Goal: Information Seeking & Learning: Check status

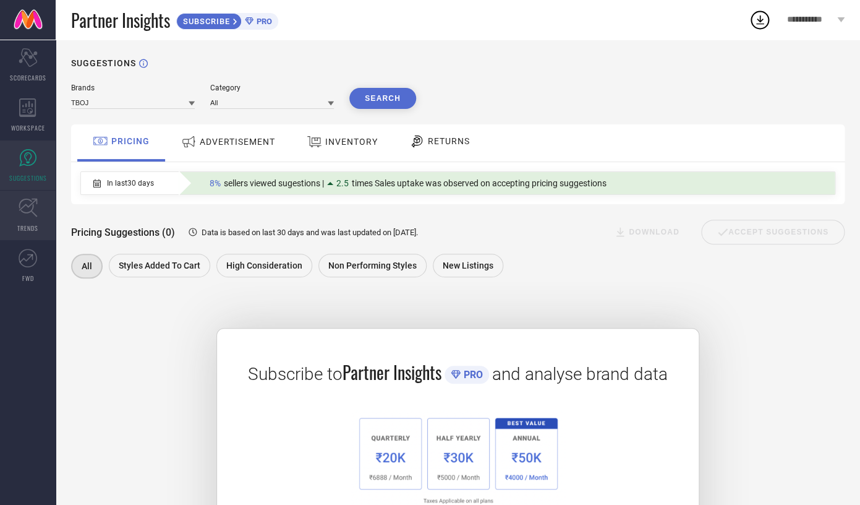
click at [27, 220] on link "TRENDS" at bounding box center [28, 214] width 56 height 49
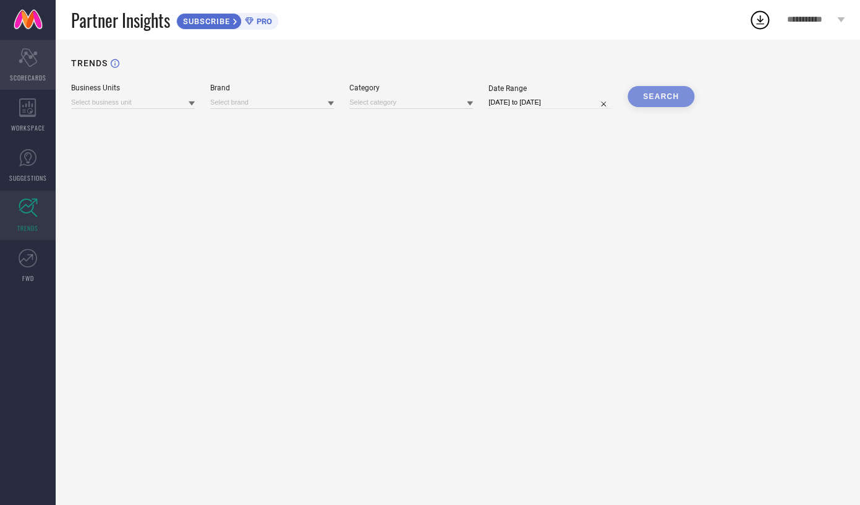
click at [18, 85] on div "Scorecard SCORECARDS" at bounding box center [28, 64] width 56 height 49
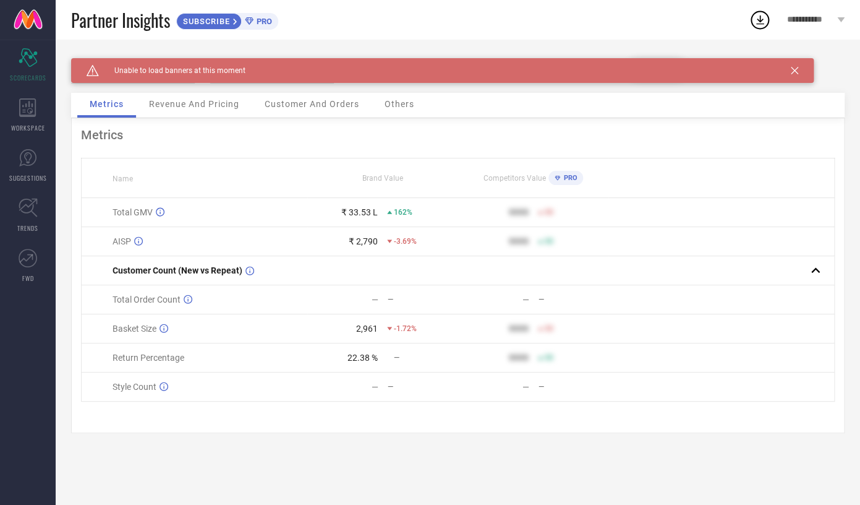
click at [219, 109] on span "Revenue And Pricing" at bounding box center [194, 104] width 90 height 10
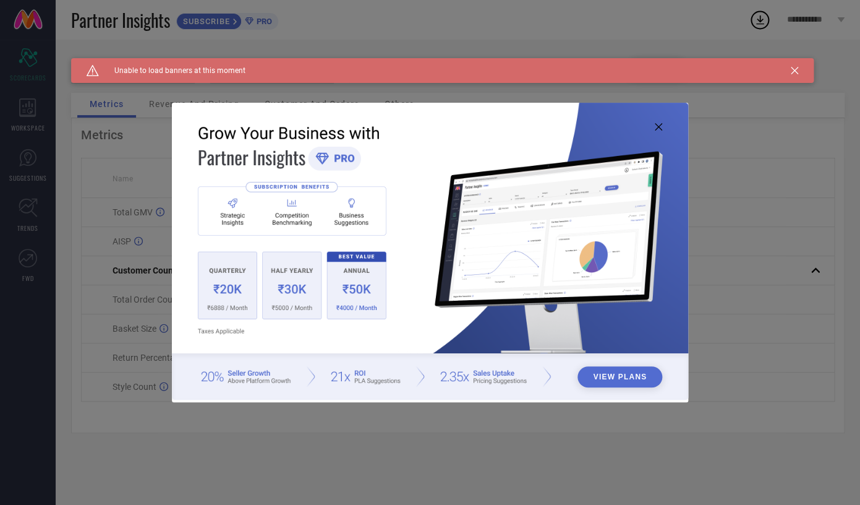
click at [655, 129] on img at bounding box center [430, 251] width 516 height 297
click at [658, 127] on icon at bounding box center [658, 126] width 7 height 7
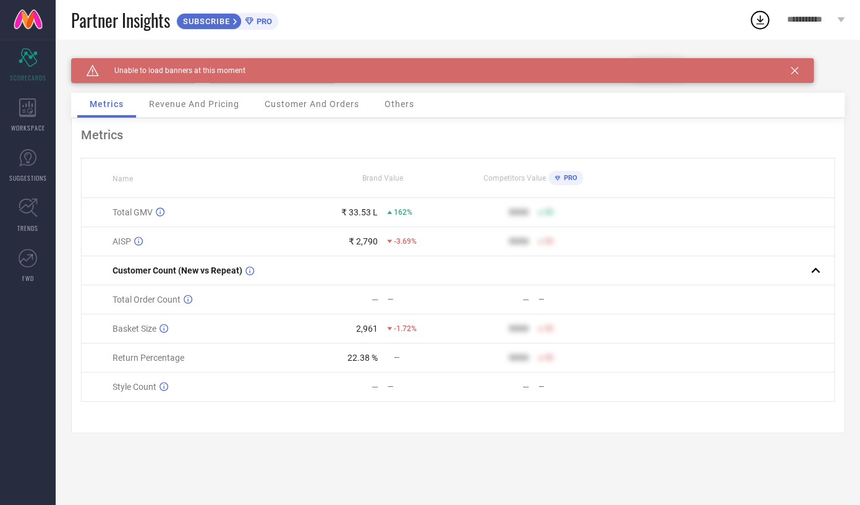
click at [795, 74] on icon at bounding box center [794, 70] width 7 height 7
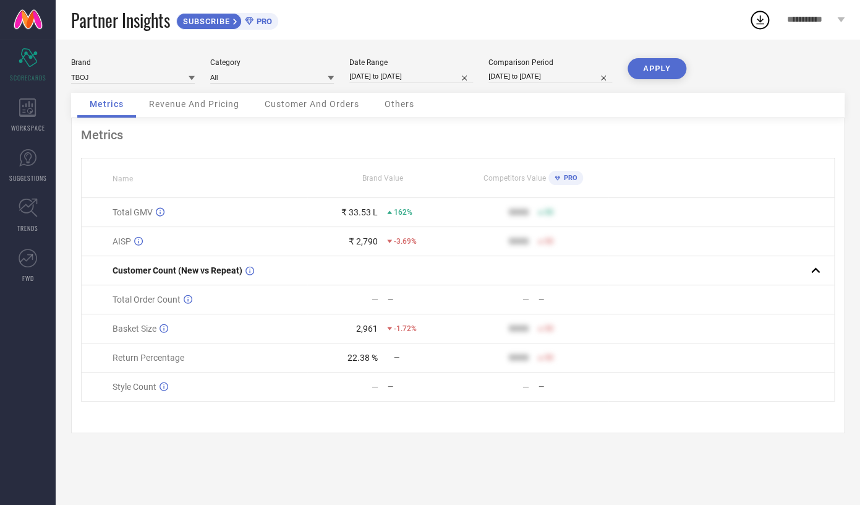
click at [370, 80] on input "[DATE] to [DATE]" at bounding box center [411, 76] width 124 height 13
select select "8"
select select "2025"
select select "9"
select select "2025"
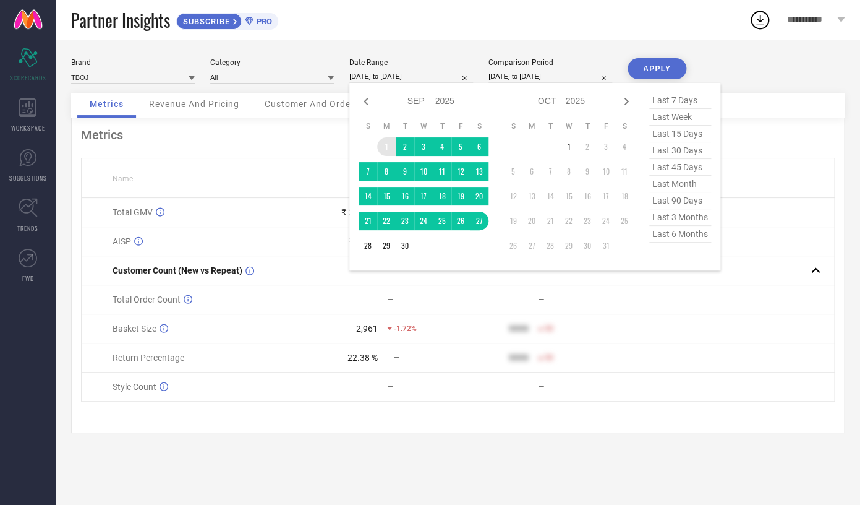
click at [383, 146] on td "1" at bounding box center [386, 146] width 19 height 19
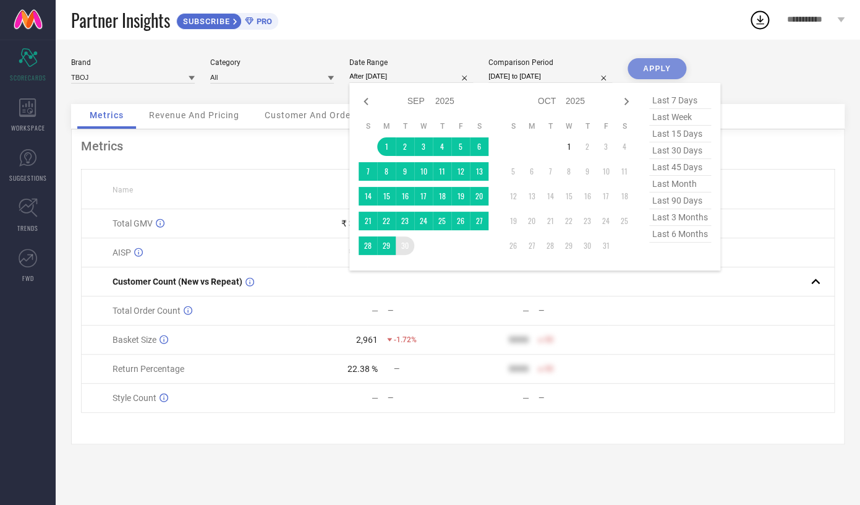
type input "01-09-2025 to 30-09-2025"
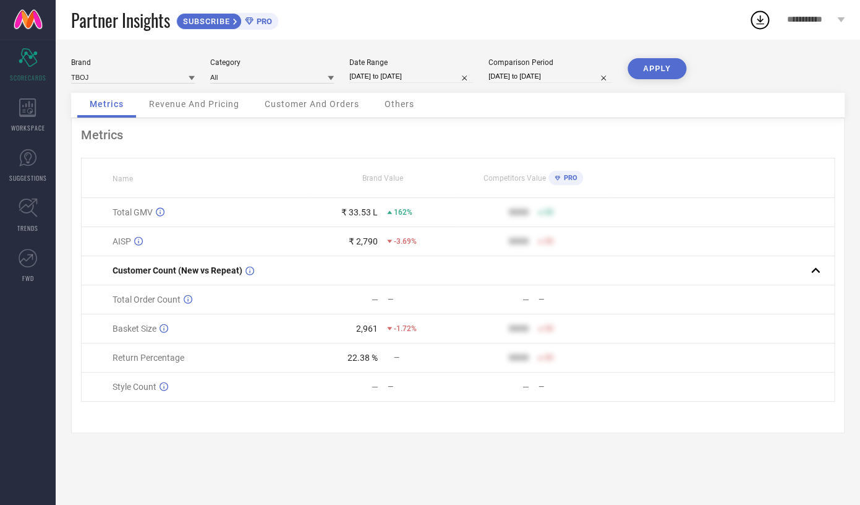
click at [656, 70] on button "APPLY" at bounding box center [657, 68] width 59 height 21
click at [213, 110] on div "Revenue And Pricing" at bounding box center [194, 105] width 115 height 25
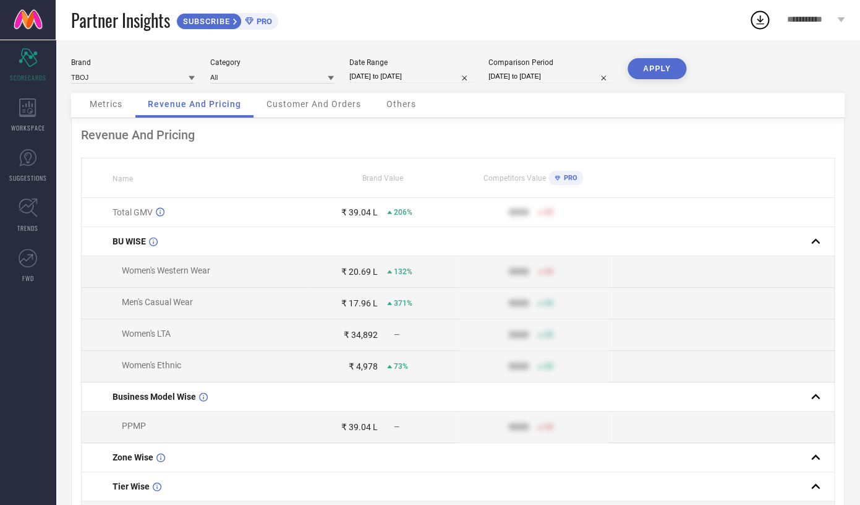
click at [383, 80] on input "01-09-2025 to 30-09-2025" at bounding box center [411, 76] width 124 height 13
select select "8"
select select "2025"
select select "9"
select select "2025"
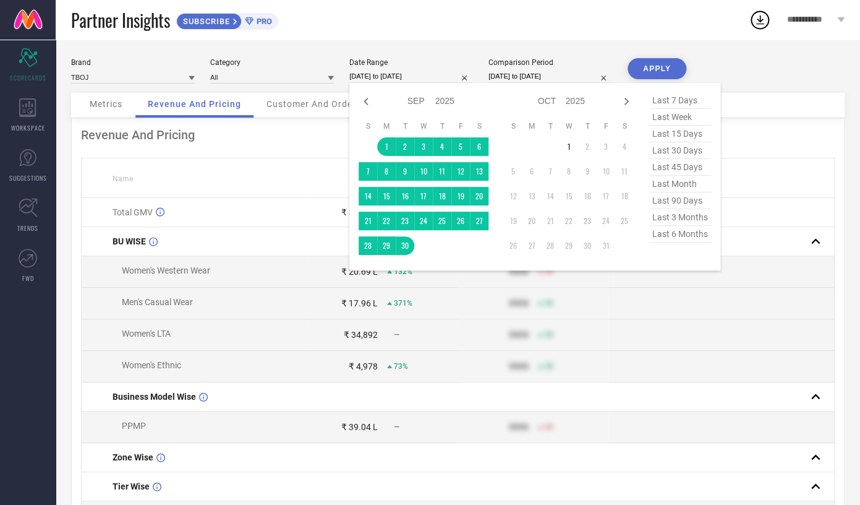
click at [302, 152] on div "Revenue And Pricing Name Brand Value Competitors Value PRO Total GMV ₹ 39.04 L …" at bounding box center [457, 449] width 773 height 662
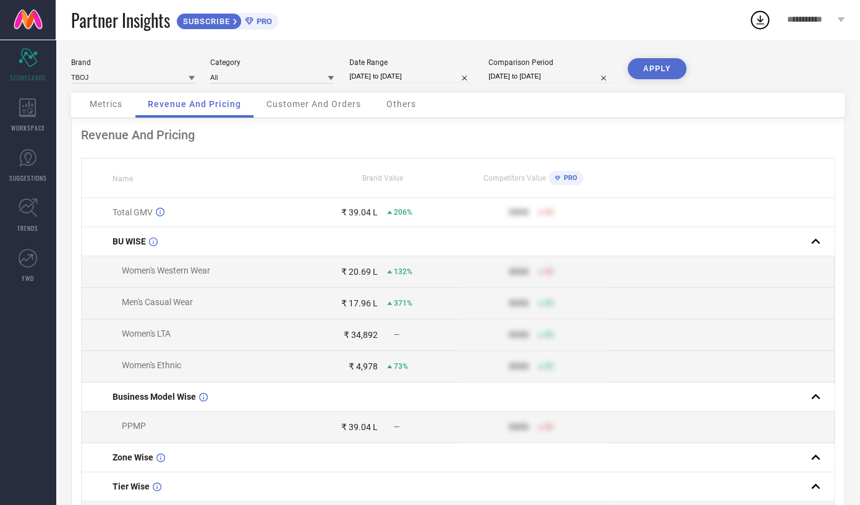
click at [385, 78] on input "01-09-2025 to 30-09-2025" at bounding box center [411, 76] width 124 height 13
select select "8"
select select "2025"
select select "9"
select select "2025"
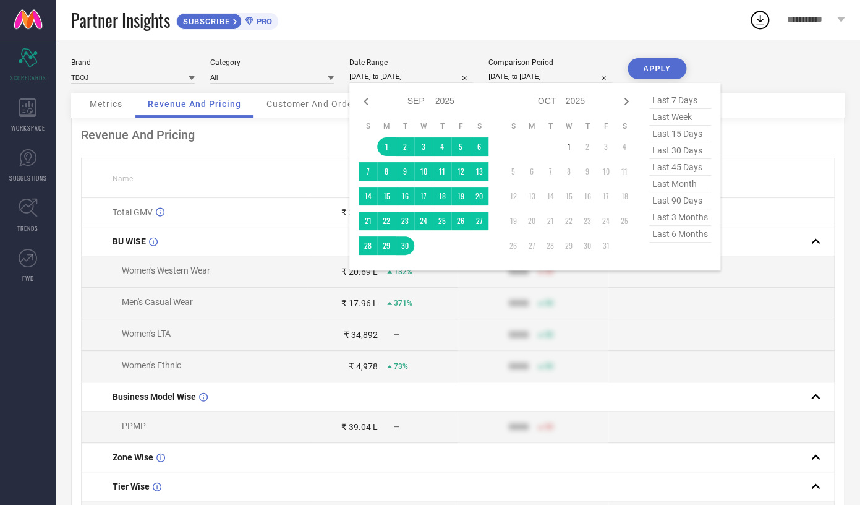
click at [317, 147] on div "Revenue And Pricing Name Brand Value Competitors Value PRO Total GMV ₹ 39.04 L …" at bounding box center [457, 449] width 773 height 662
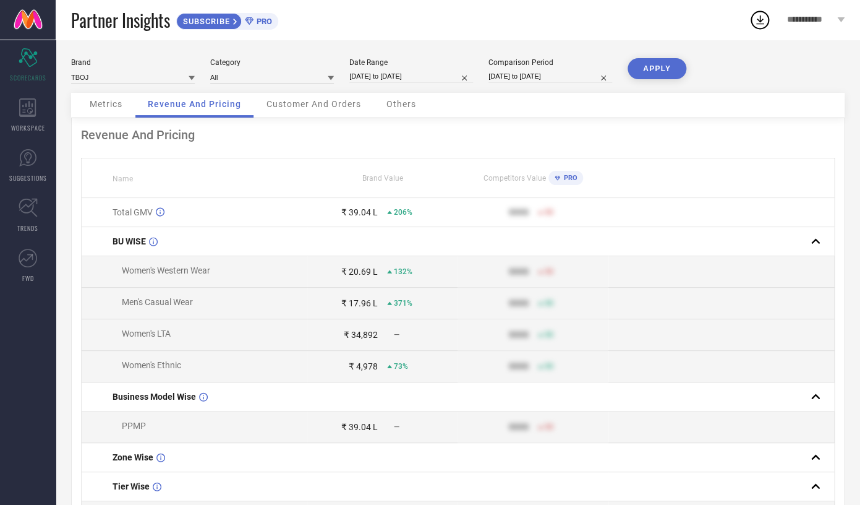
click at [370, 77] on input "01-09-2025 to 30-09-2025" at bounding box center [411, 76] width 124 height 13
select select "8"
select select "2025"
select select "9"
select select "2025"
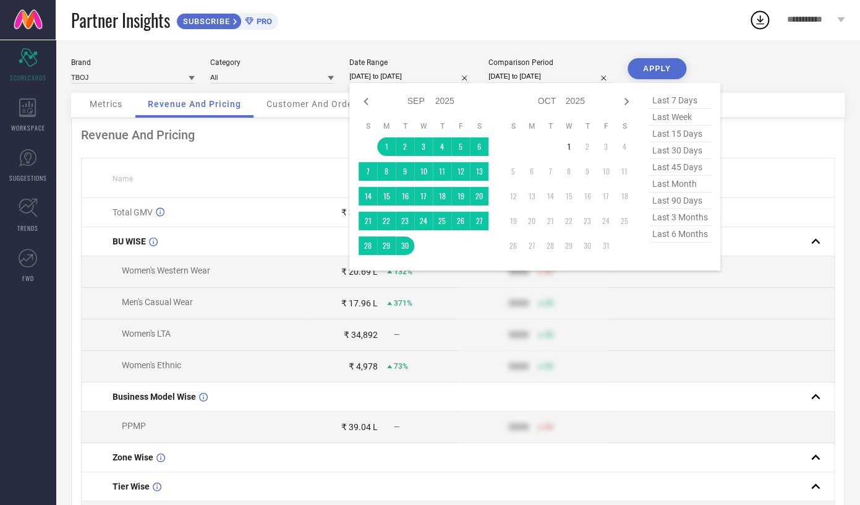
click at [310, 142] on div "Revenue And Pricing" at bounding box center [458, 134] width 754 height 15
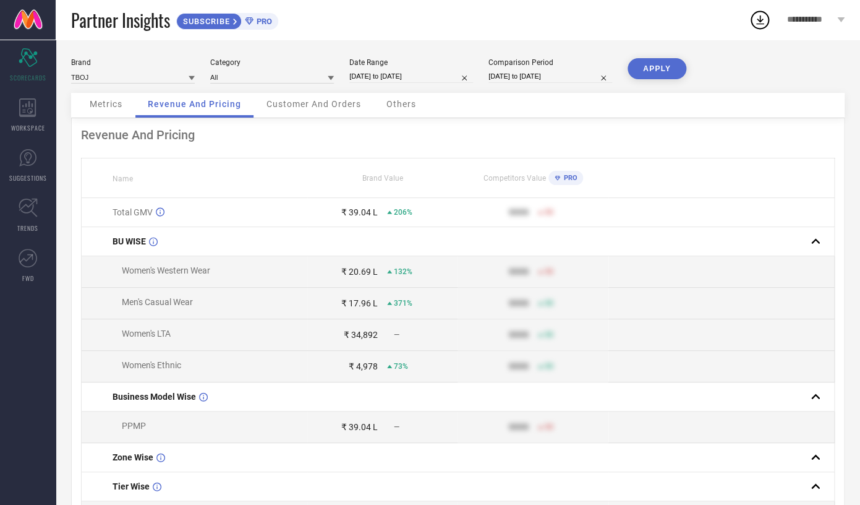
click at [375, 83] on input "01-09-2025 to 30-09-2025" at bounding box center [411, 76] width 124 height 13
select select "8"
select select "2025"
select select "9"
select select "2025"
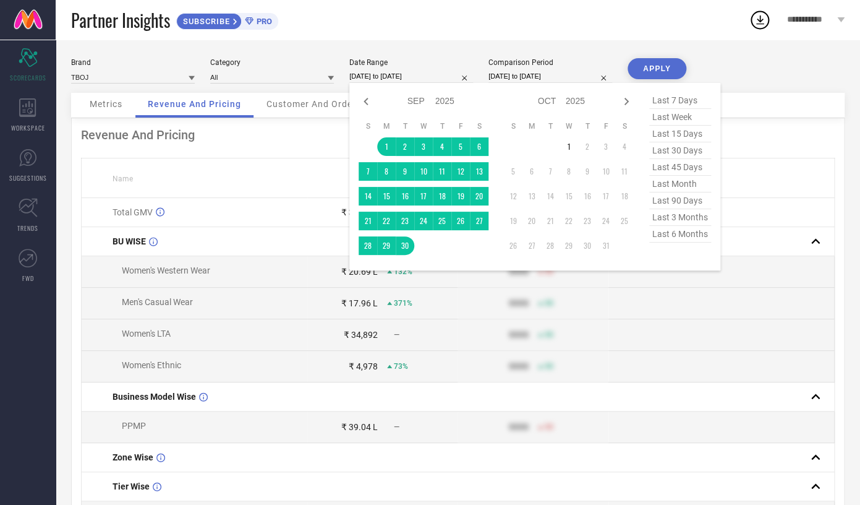
click at [331, 138] on div "Revenue And Pricing" at bounding box center [458, 134] width 754 height 15
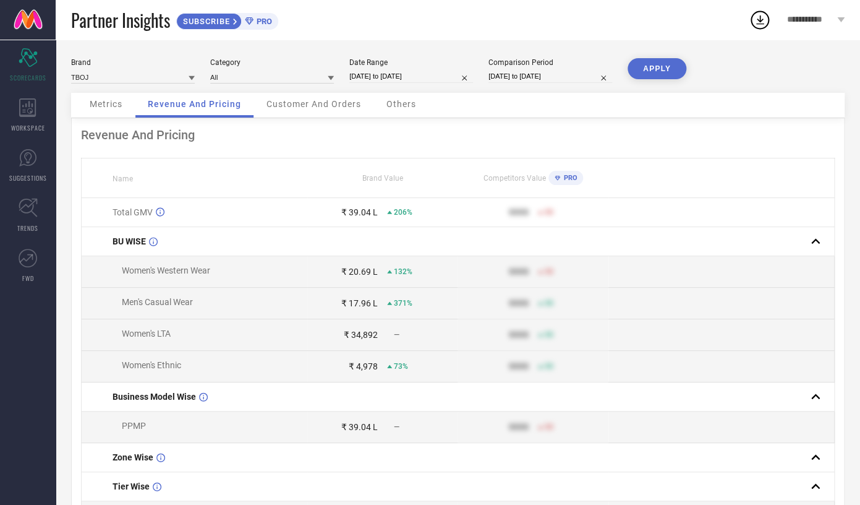
click at [365, 79] on input "01-09-2025 to 30-09-2025" at bounding box center [411, 76] width 124 height 13
select select "8"
select select "2025"
select select "9"
select select "2025"
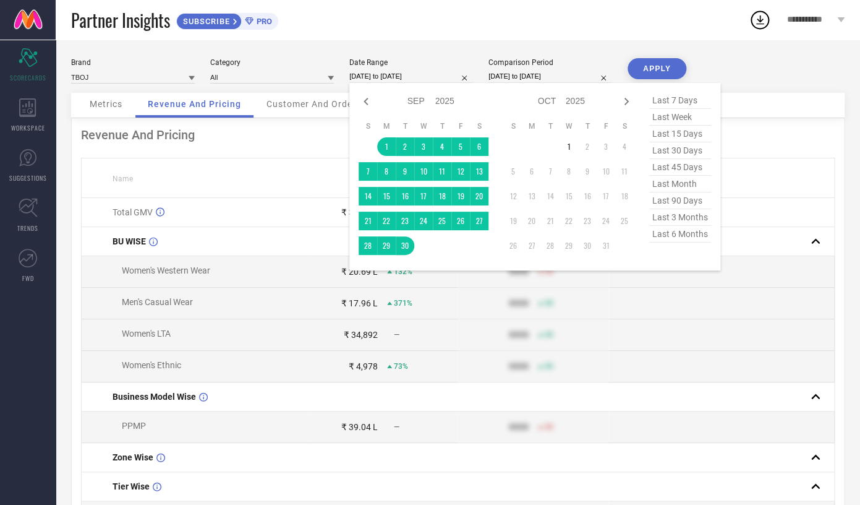
click at [317, 129] on div "Revenue And Pricing" at bounding box center [458, 134] width 754 height 15
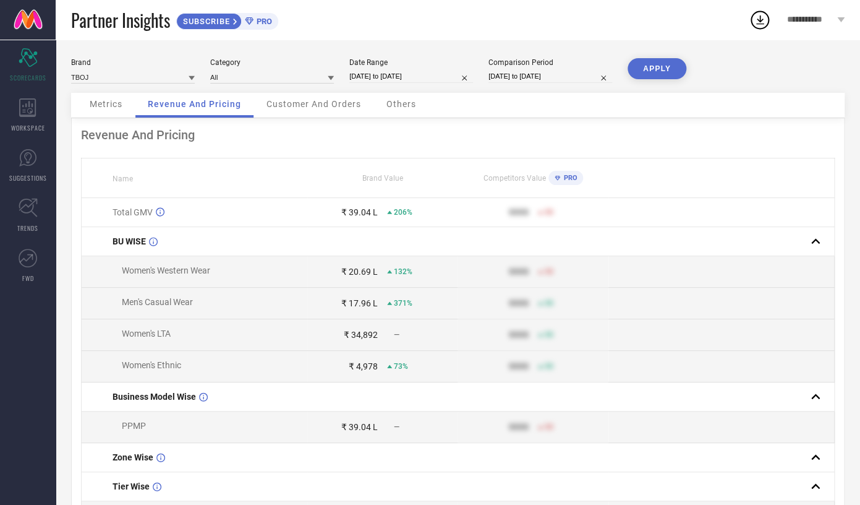
click at [373, 75] on input "01-09-2025 to 30-09-2025" at bounding box center [411, 76] width 124 height 13
select select "8"
select select "2025"
select select "9"
select select "2025"
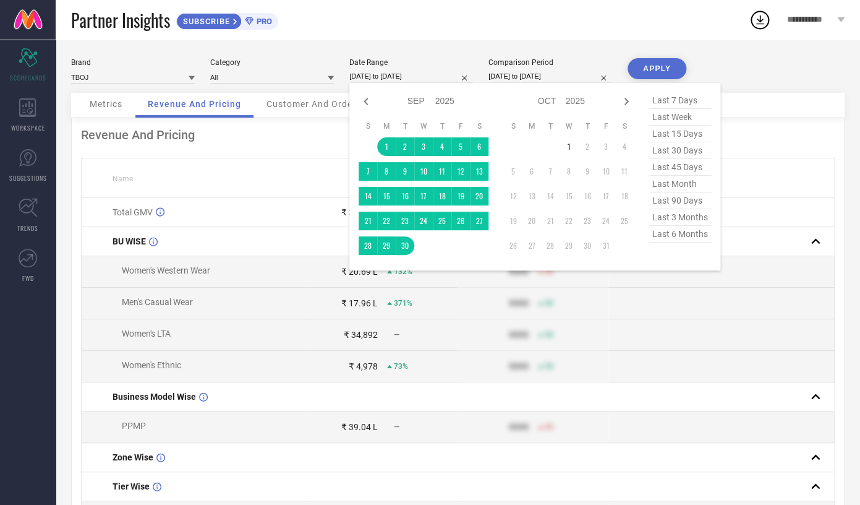
click at [305, 166] on th "Name" at bounding box center [195, 178] width 226 height 40
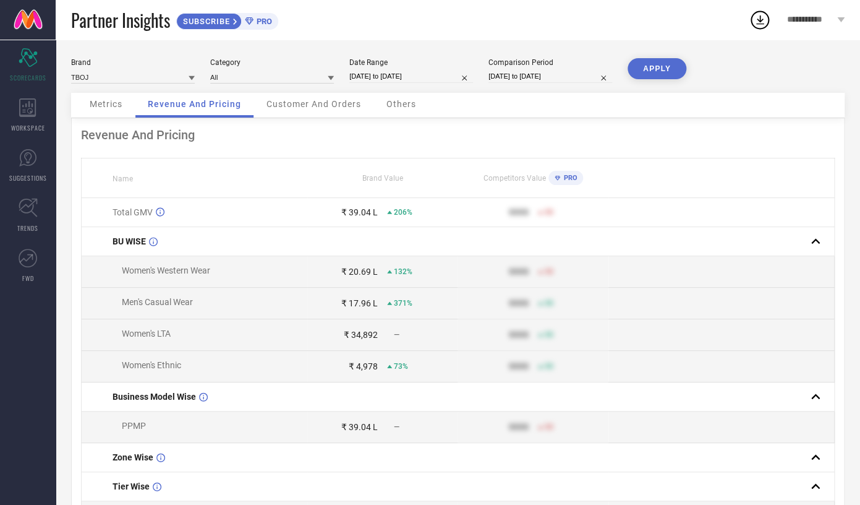
click at [116, 108] on span "Metrics" at bounding box center [106, 104] width 33 height 10
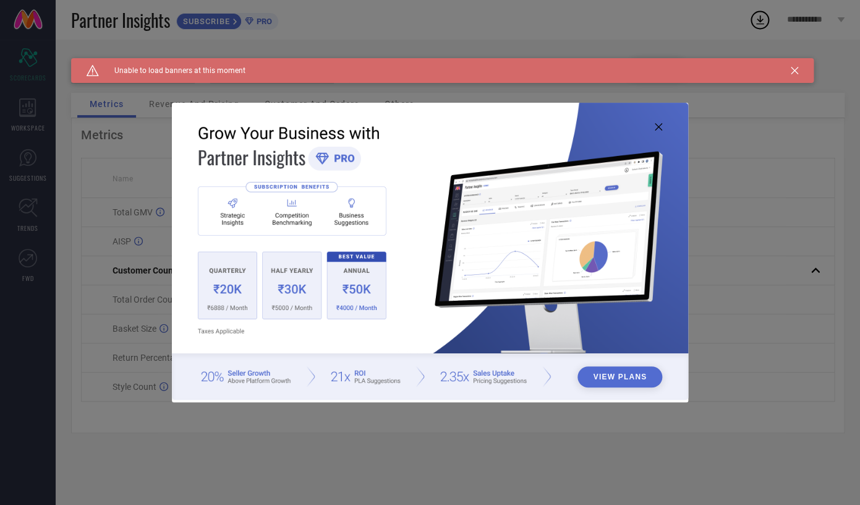
click at [657, 125] on icon at bounding box center [658, 126] width 7 height 7
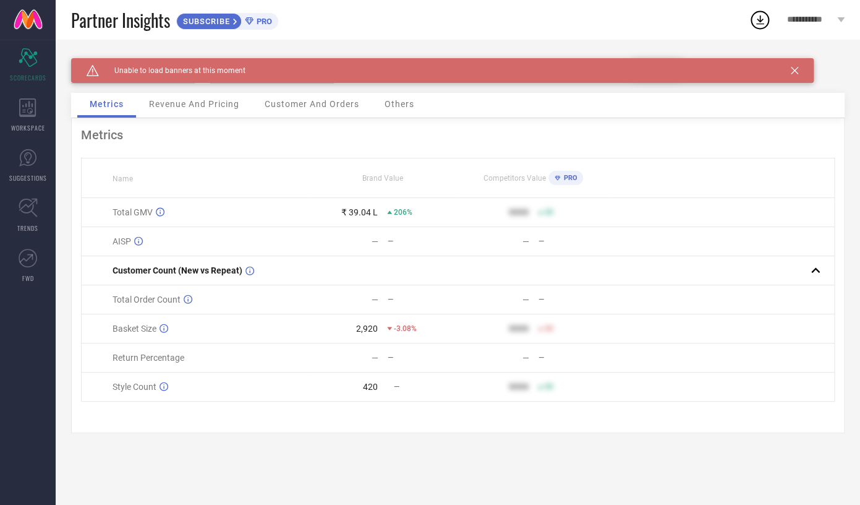
click at [797, 69] on icon at bounding box center [794, 70] width 7 height 7
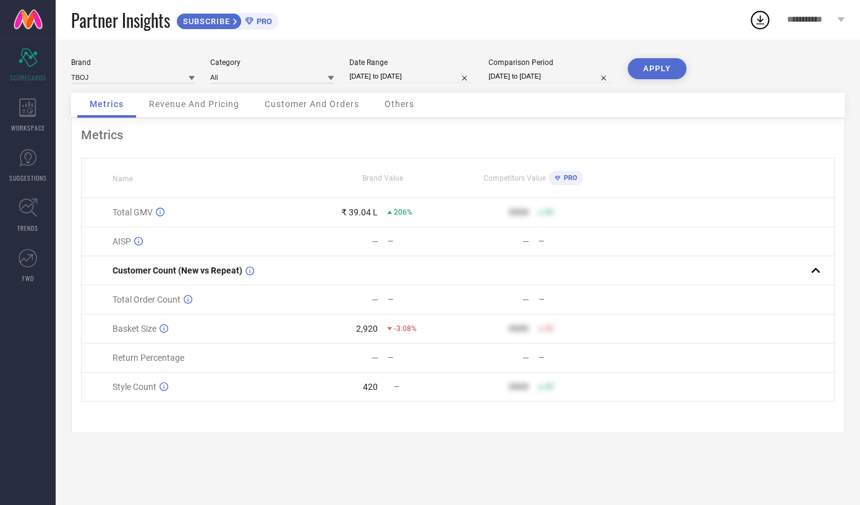
click at [164, 111] on div "Revenue And Pricing" at bounding box center [194, 105] width 115 height 25
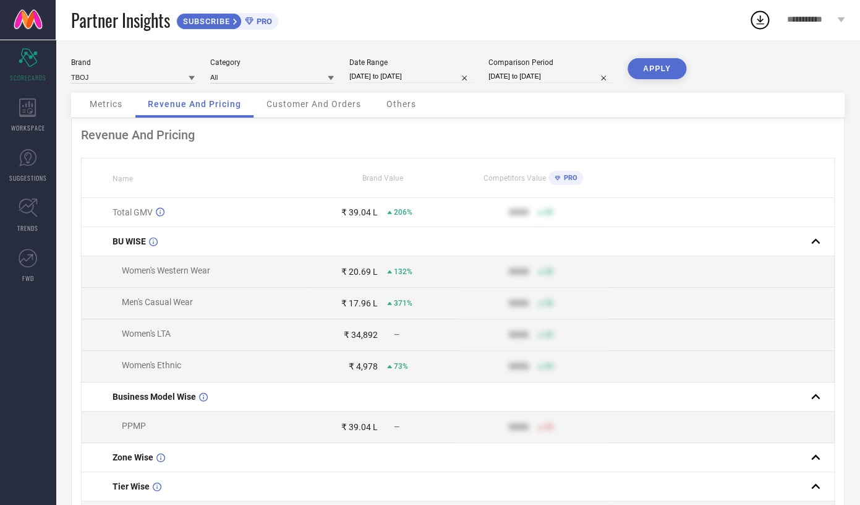
click at [114, 109] on span "Metrics" at bounding box center [106, 104] width 33 height 10
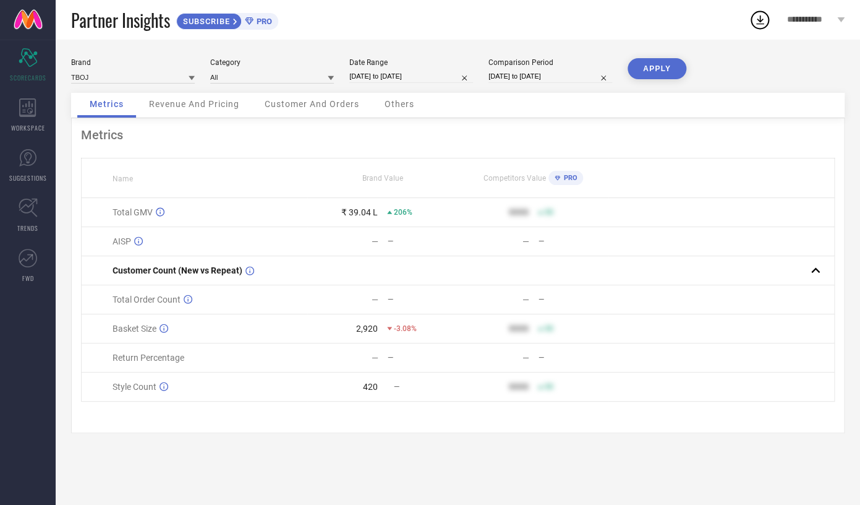
click at [176, 101] on span "Revenue And Pricing" at bounding box center [194, 104] width 90 height 10
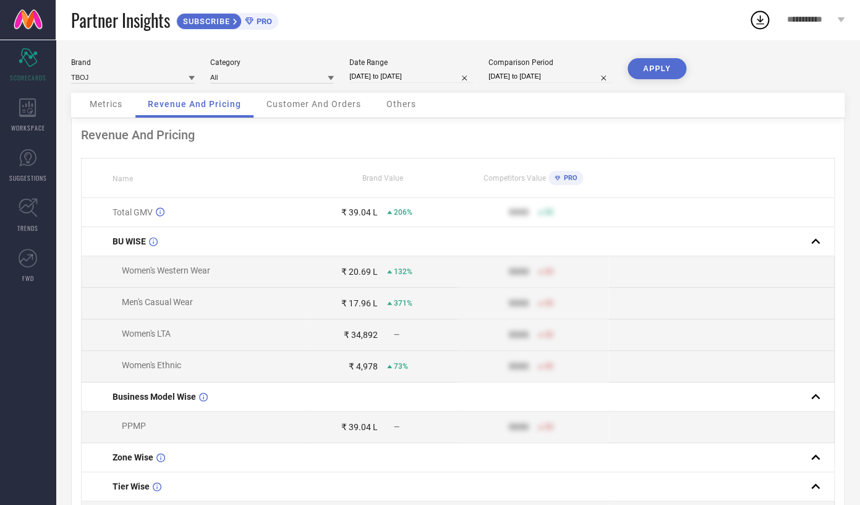
click at [113, 108] on span "Metrics" at bounding box center [106, 104] width 33 height 10
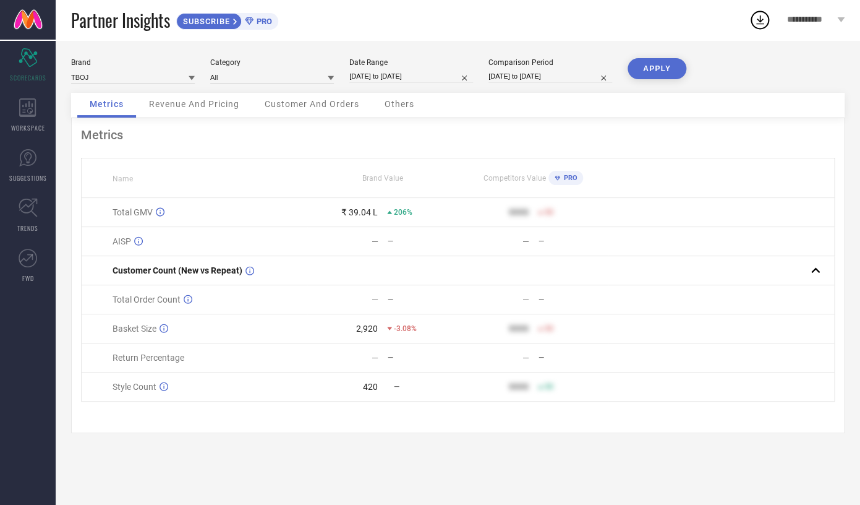
click at [155, 104] on span "Revenue And Pricing" at bounding box center [194, 104] width 90 height 10
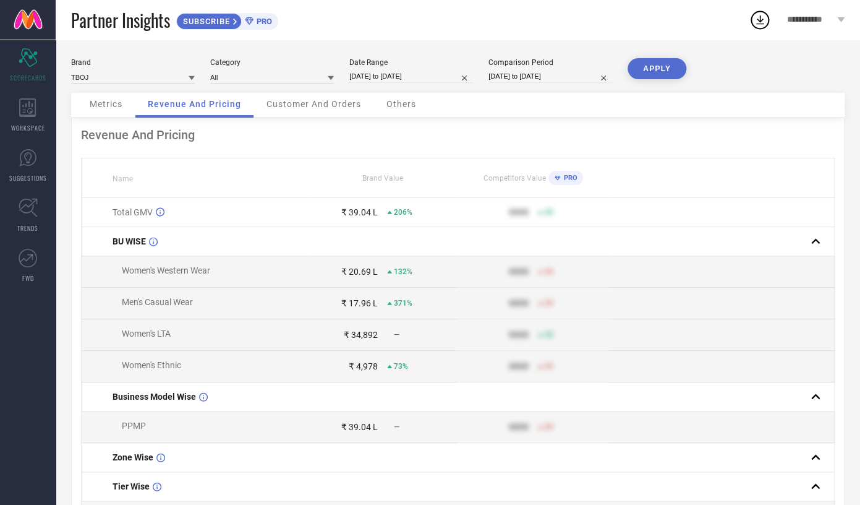
click at [107, 104] on span "Metrics" at bounding box center [106, 104] width 33 height 10
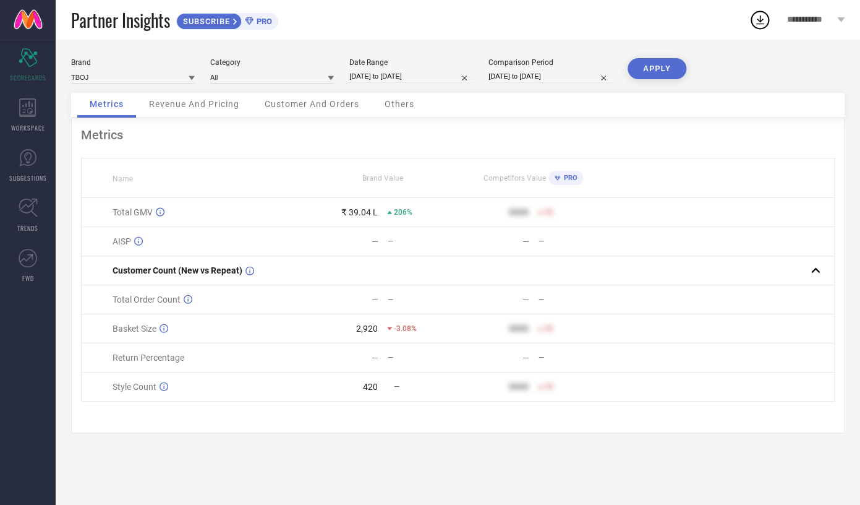
click at [378, 83] on input "01-09-2025 to 30-09-2025" at bounding box center [411, 76] width 124 height 13
select select "8"
select select "2025"
select select "9"
select select "2025"
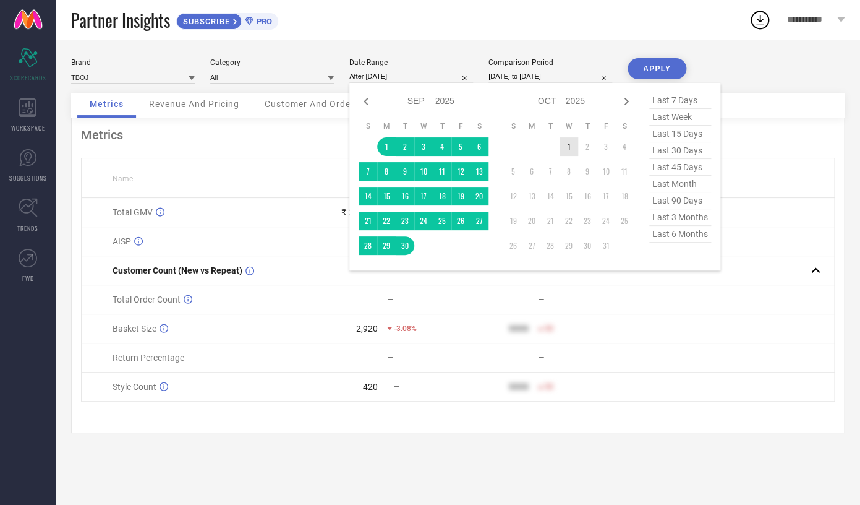
click at [566, 147] on td "1" at bounding box center [569, 146] width 19 height 19
type input "01-10-2025 to 01-10-2025"
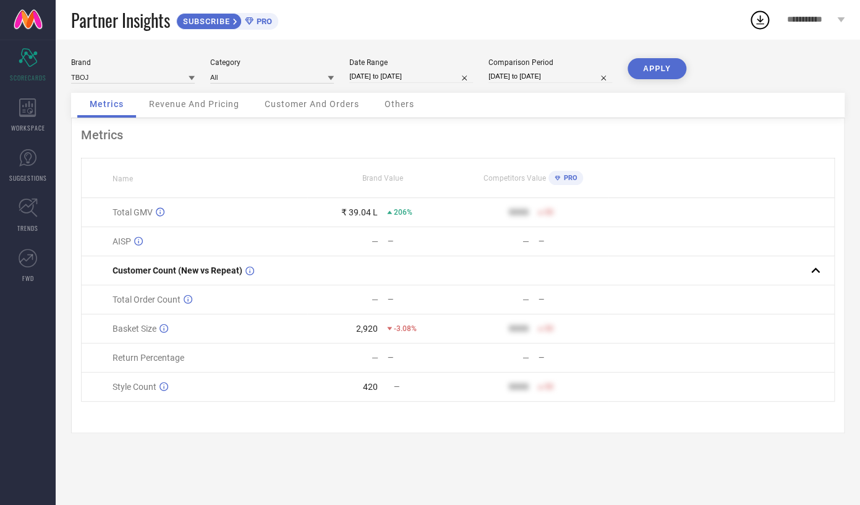
click at [643, 80] on div "APPLY" at bounding box center [657, 75] width 59 height 35
click at [645, 67] on button "APPLY" at bounding box center [657, 68] width 59 height 21
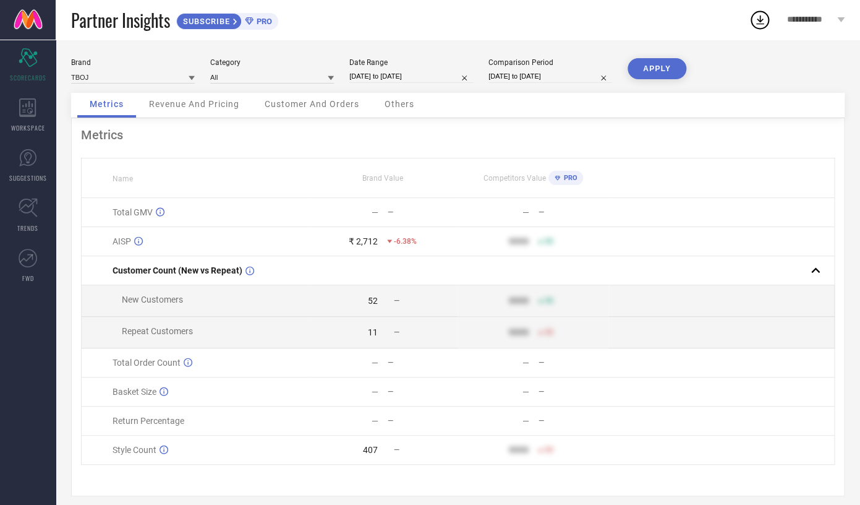
click at [175, 111] on div "Revenue And Pricing" at bounding box center [194, 105] width 115 height 25
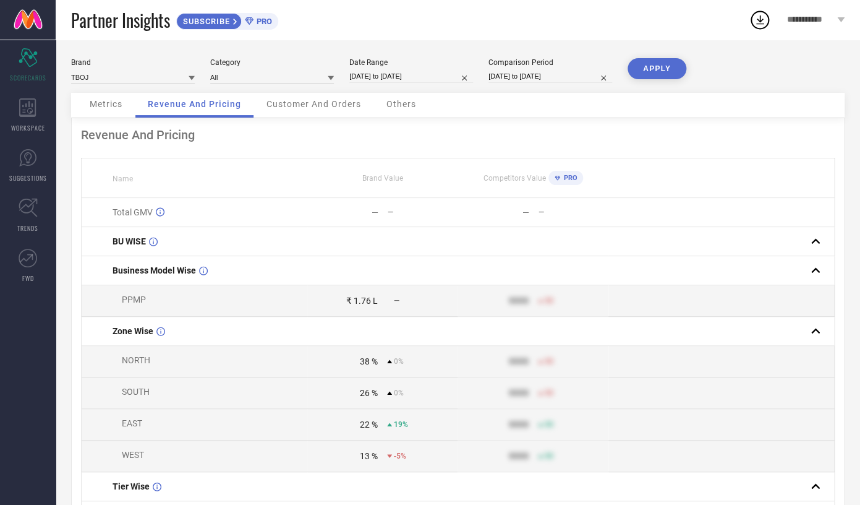
click at [292, 108] on span "Customer And Orders" at bounding box center [313, 104] width 95 height 10
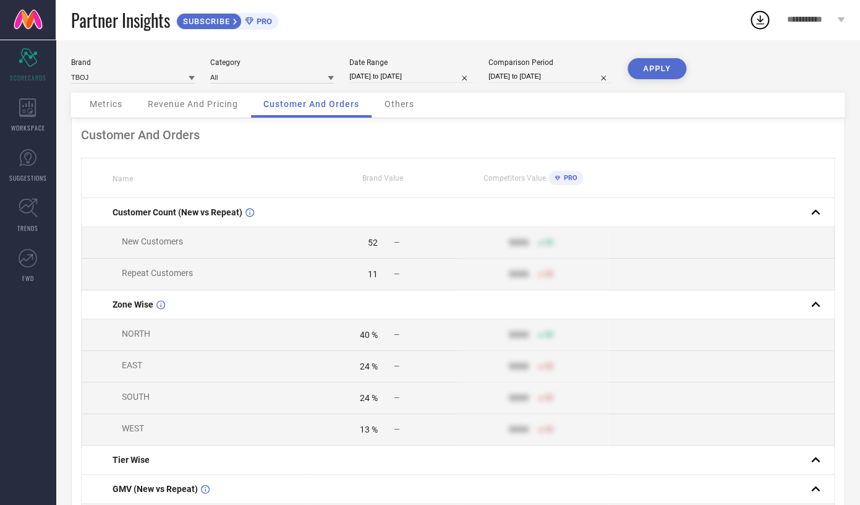
click at [181, 104] on span "Revenue And Pricing" at bounding box center [193, 104] width 90 height 10
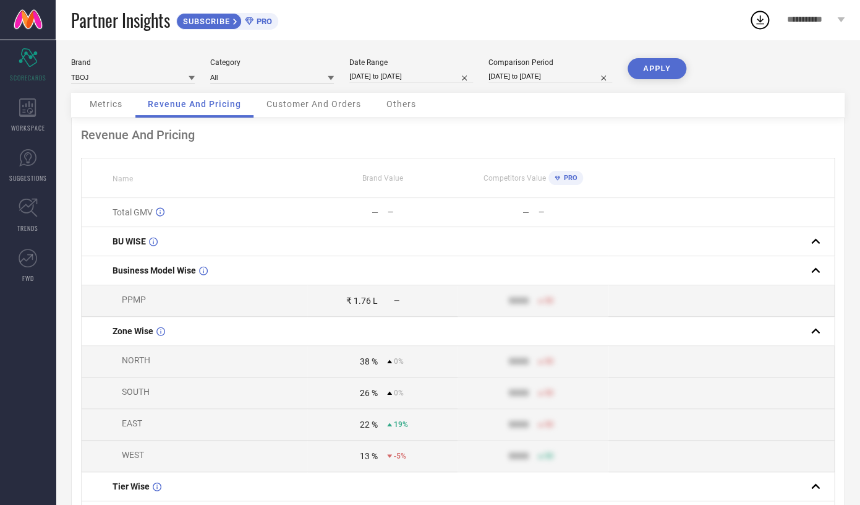
click at [105, 109] on span "Metrics" at bounding box center [106, 104] width 33 height 10
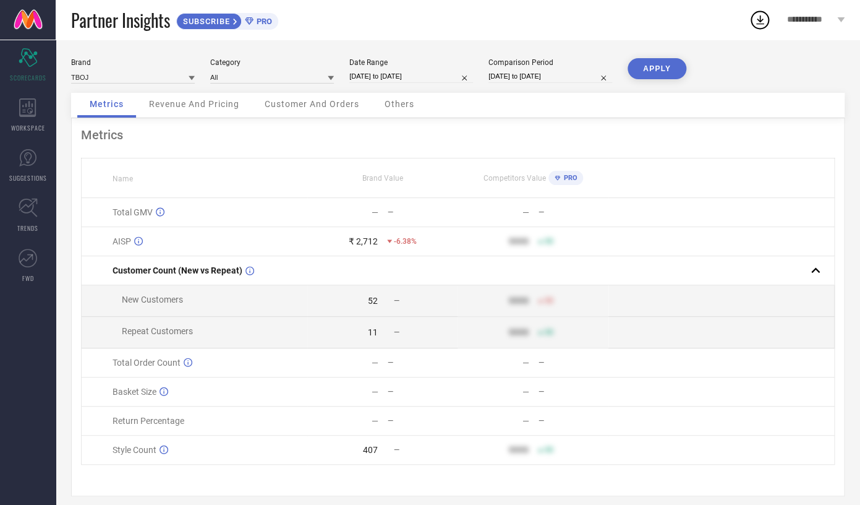
click at [369, 71] on input "01-10-2025 to 01-10-2025" at bounding box center [411, 76] width 124 height 13
select select "9"
select select "2025"
select select "10"
select select "2025"
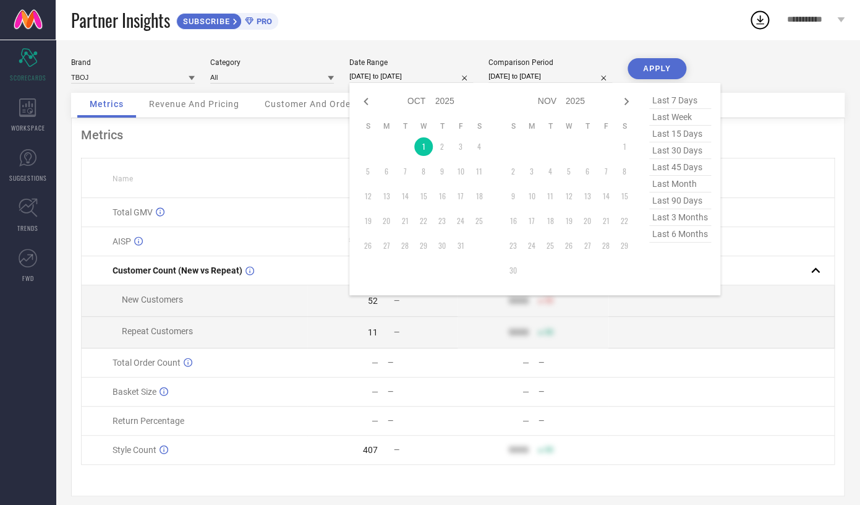
click at [323, 142] on div "Metrics" at bounding box center [458, 134] width 754 height 15
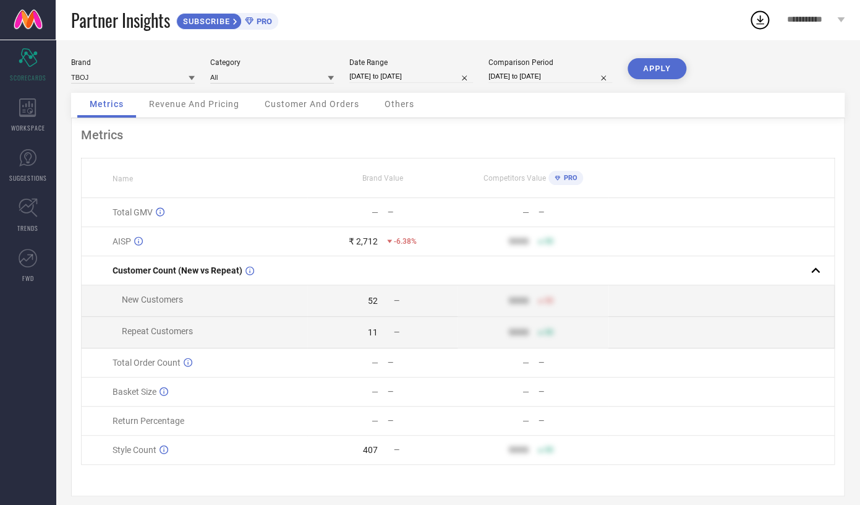
click at [520, 82] on input "[DATE] to [DATE]" at bounding box center [550, 76] width 124 height 13
select select "8"
select select "2024"
select select "9"
select select "2024"
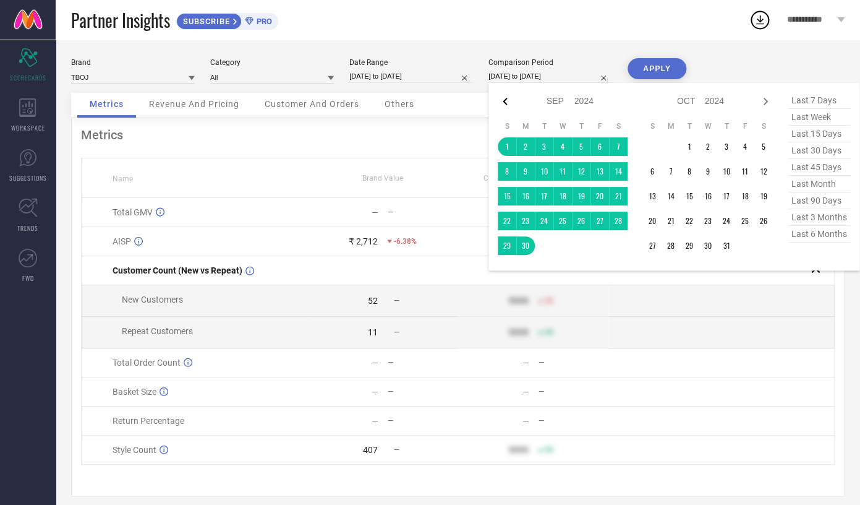
click at [506, 107] on icon at bounding box center [505, 101] width 15 height 15
select select "6"
select select "2024"
select select "7"
select select "2024"
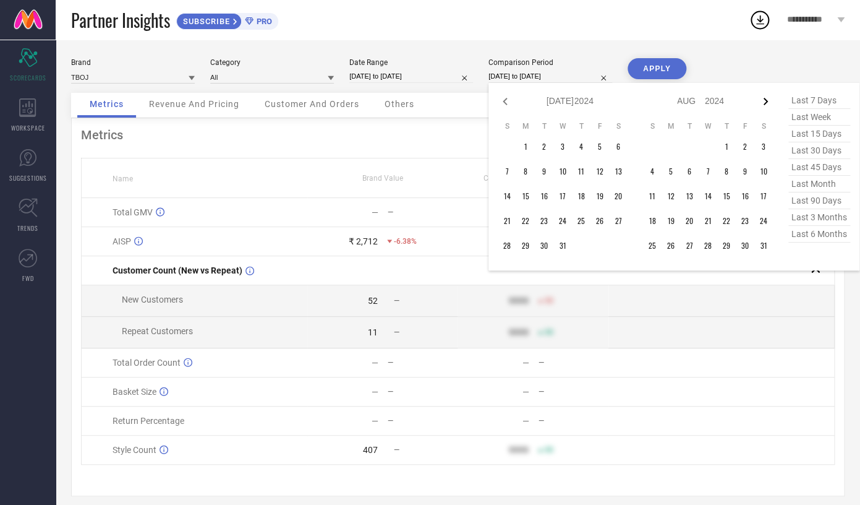
click at [765, 104] on icon at bounding box center [766, 101] width 4 height 7
select select "8"
select select "2024"
select select "9"
select select "2024"
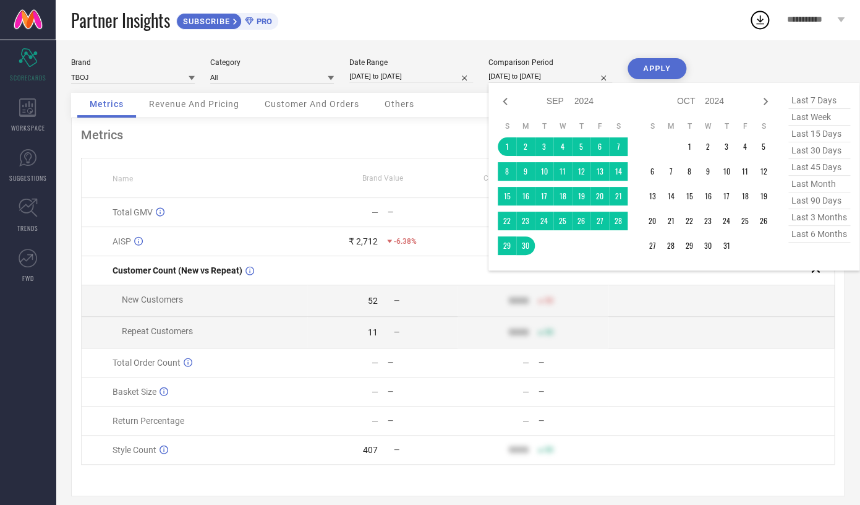
click at [765, 104] on icon at bounding box center [766, 101] width 4 height 7
select select "9"
select select "2024"
select select "10"
select select "2024"
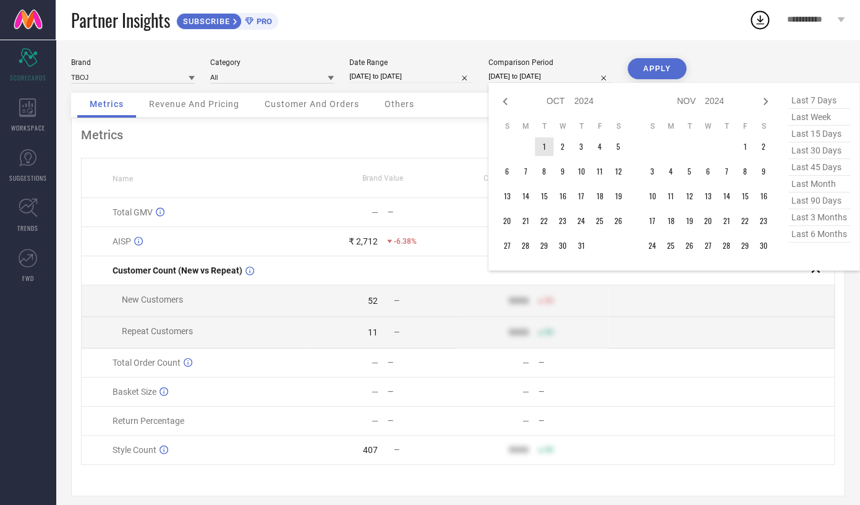
click at [543, 150] on td "1" at bounding box center [544, 146] width 19 height 19
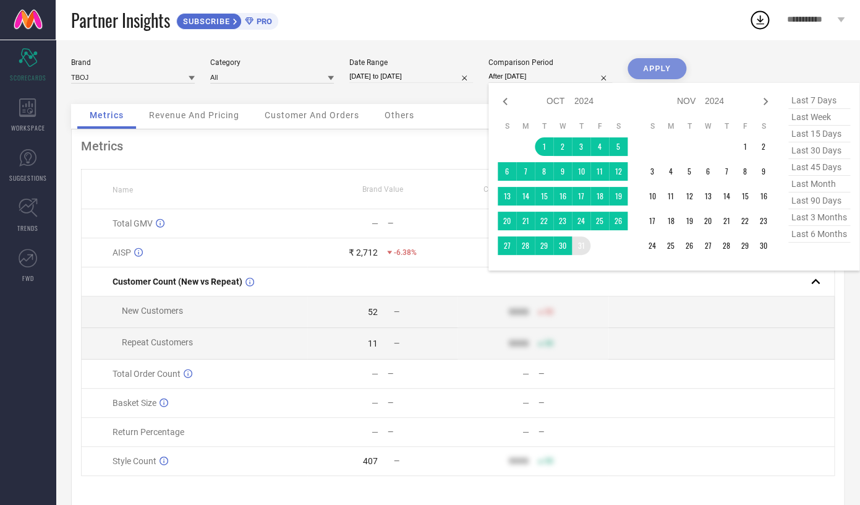
type input "01-10-2024 to 31-10-2024"
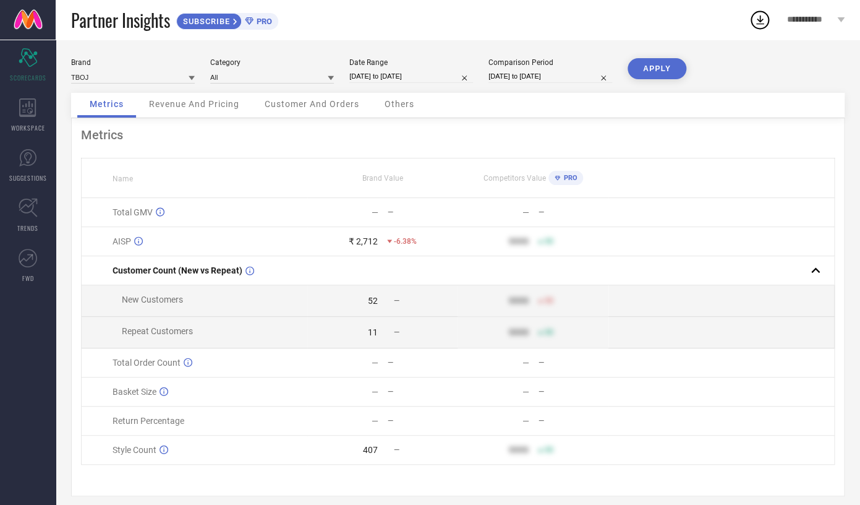
click at [673, 75] on button "APPLY" at bounding box center [657, 68] width 59 height 21
click at [413, 87] on div "Brand TBOJ Category All Date Range 01-10-2025 to 01-10-2025 Comparison Period 0…" at bounding box center [457, 75] width 773 height 35
click at [399, 77] on input "01-10-2025 to 01-10-2025" at bounding box center [411, 76] width 124 height 13
select select "9"
select select "2025"
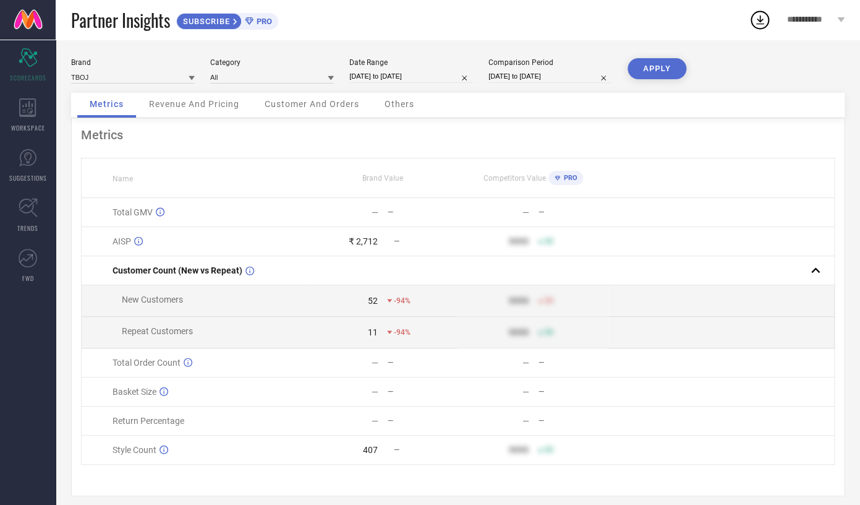
select select "10"
select select "2025"
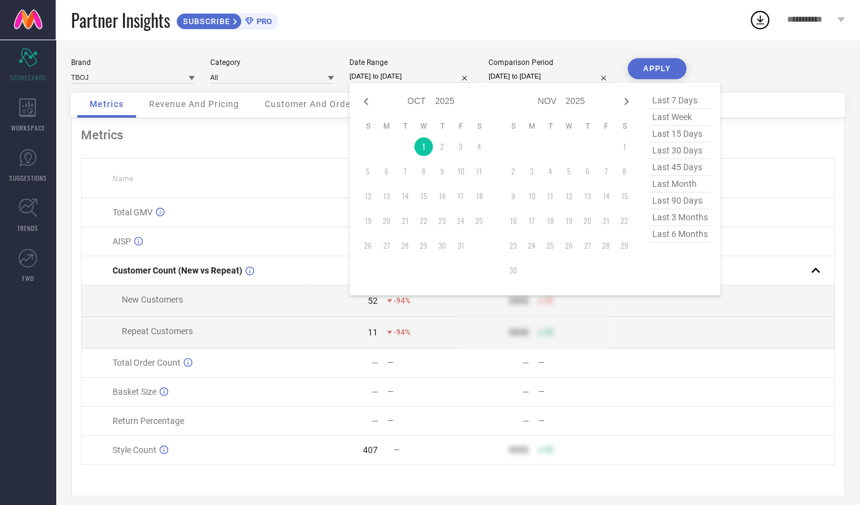
click at [443, 98] on select "2015 2016 2017 2018 2019 2020 2021 2022 2023 2024 2025 2026 2027 2028 2029 2030…" at bounding box center [445, 101] width 20 height 18
select select "9"
select select "2024"
select select "10"
select select "2024"
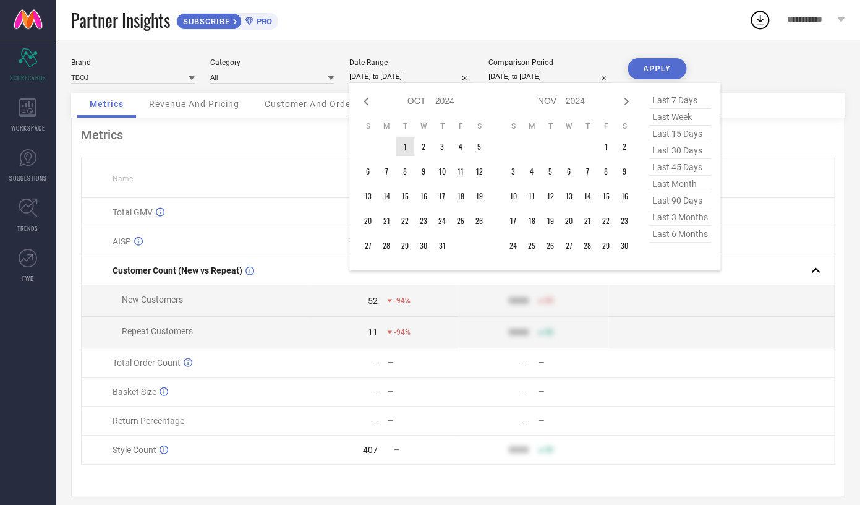
click at [410, 150] on td "1" at bounding box center [405, 146] width 19 height 19
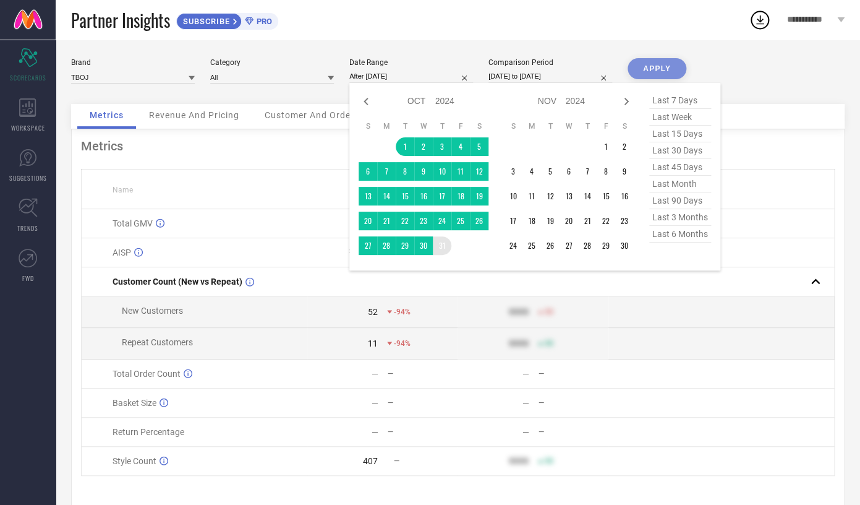
type input "01-10-2024 to 31-10-2024"
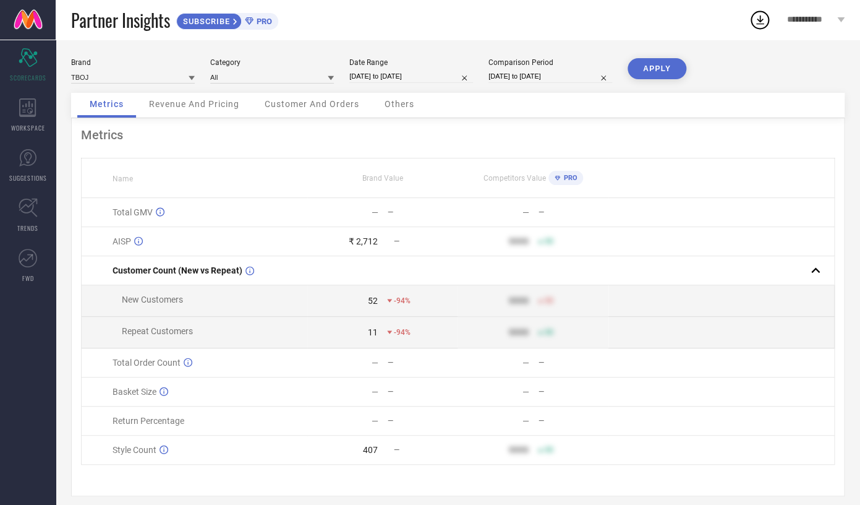
click at [655, 67] on button "APPLY" at bounding box center [657, 68] width 59 height 21
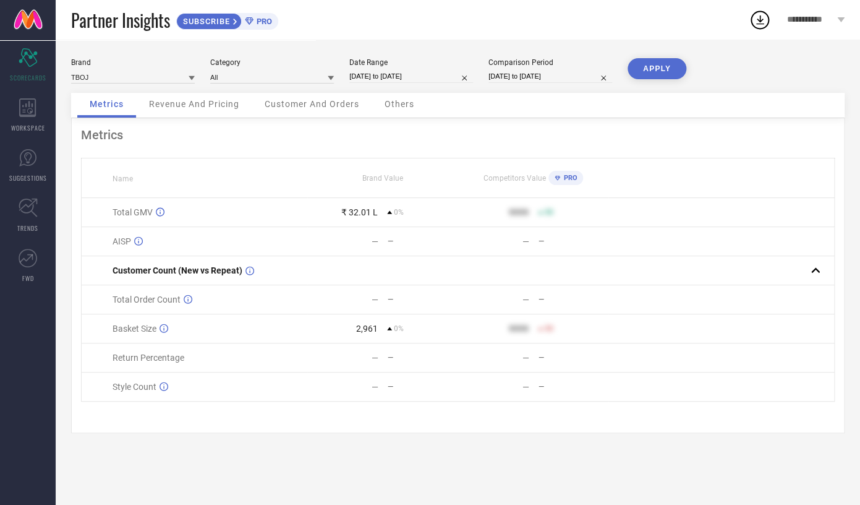
click at [222, 102] on span "Revenue And Pricing" at bounding box center [194, 104] width 90 height 10
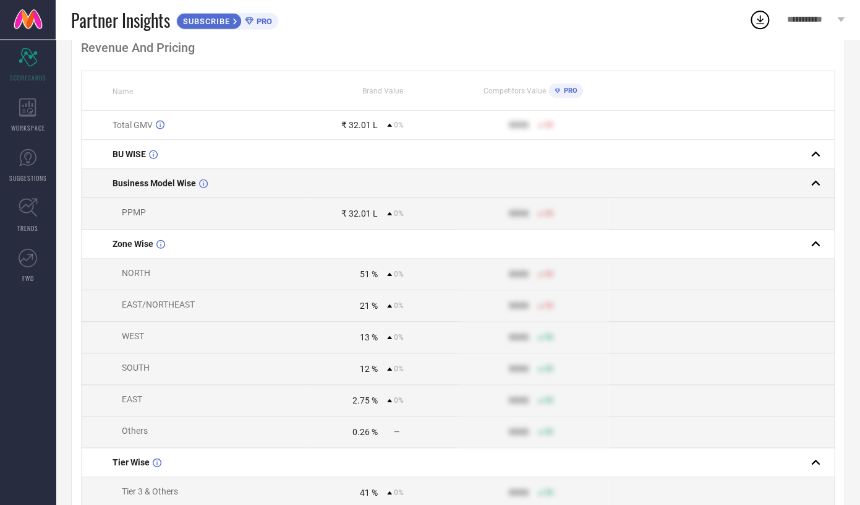
scroll to position [19, 0]
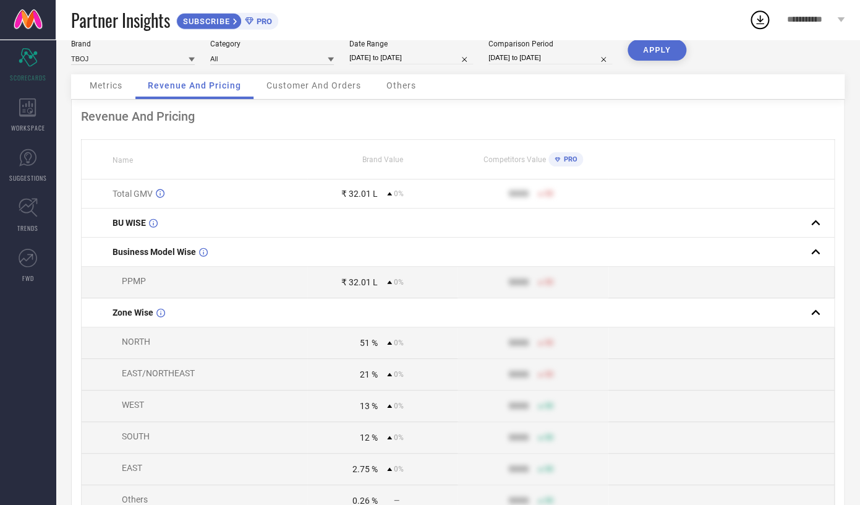
click at [131, 90] on div "Metrics" at bounding box center [106, 86] width 58 height 25
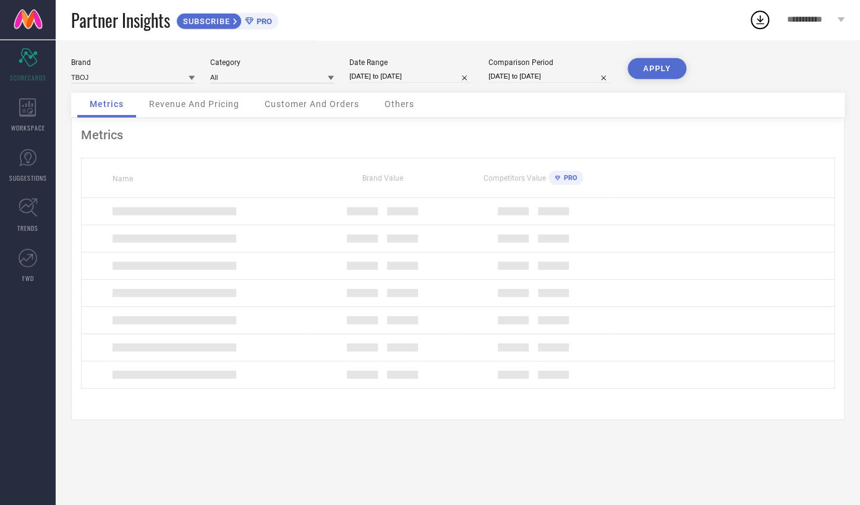
scroll to position [0, 0]
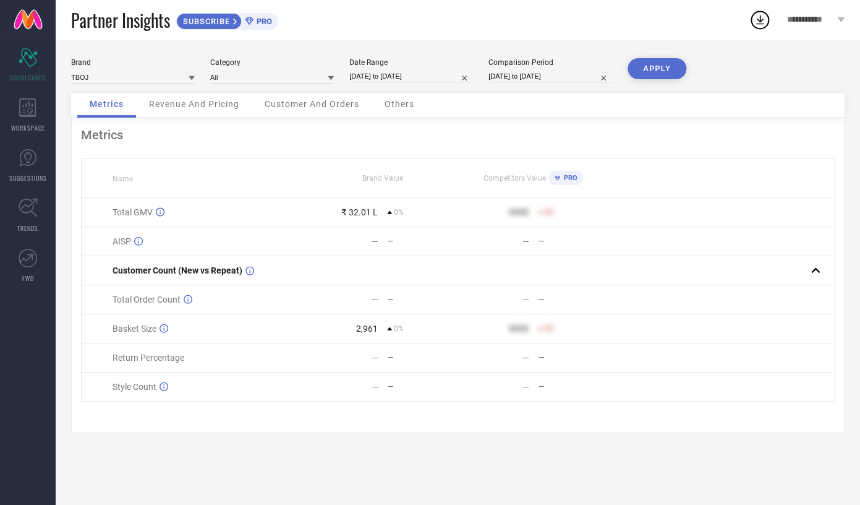
click at [202, 108] on span "Revenue And Pricing" at bounding box center [194, 104] width 90 height 10
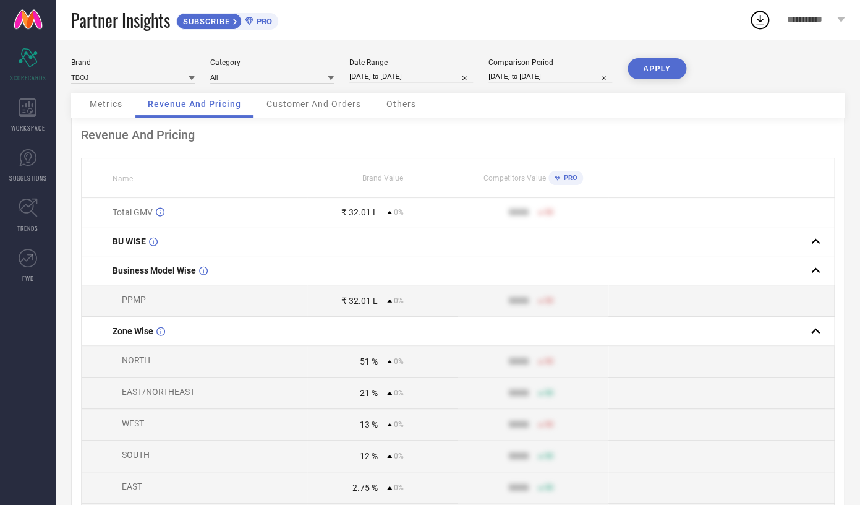
click at [302, 101] on span "Customer And Orders" at bounding box center [313, 104] width 95 height 10
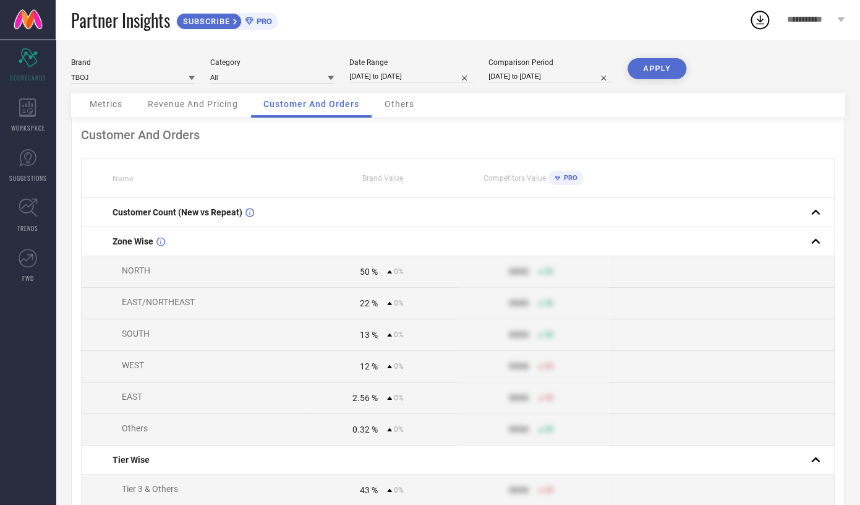
click at [404, 115] on div "Others" at bounding box center [399, 105] width 54 height 25
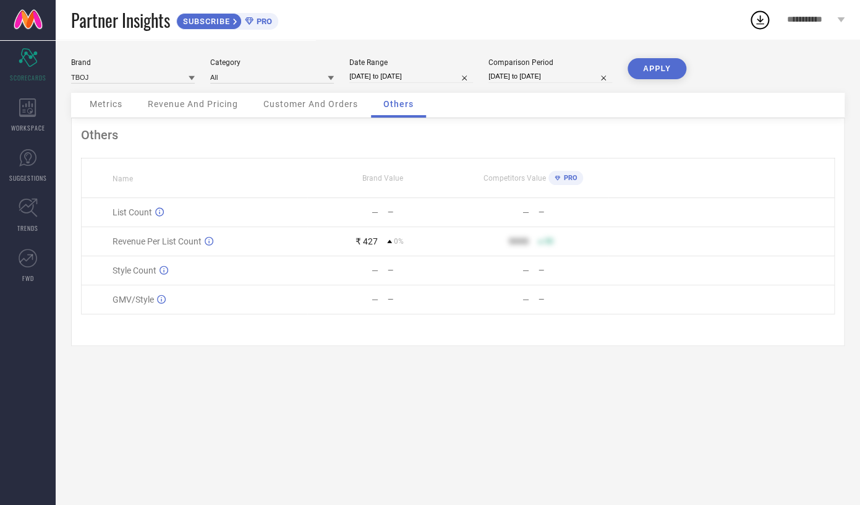
click at [202, 100] on span "Revenue And Pricing" at bounding box center [193, 104] width 90 height 10
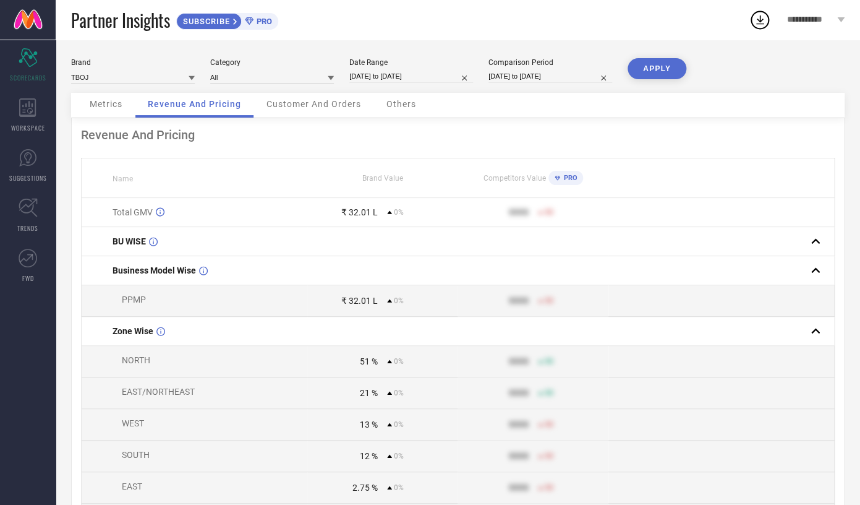
click at [122, 106] on span "Metrics" at bounding box center [106, 104] width 33 height 10
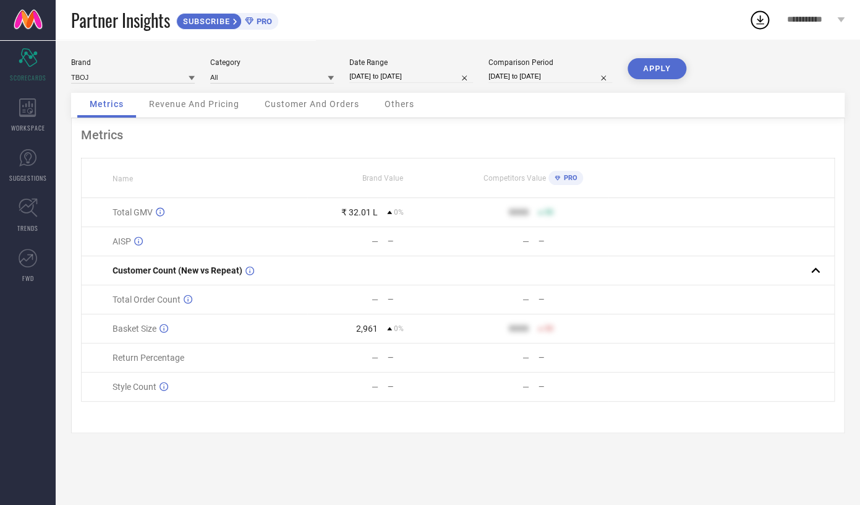
click at [378, 79] on input "01-10-2024 to 31-10-2024" at bounding box center [411, 76] width 124 height 13
select select "9"
select select "2024"
select select "10"
select select "2024"
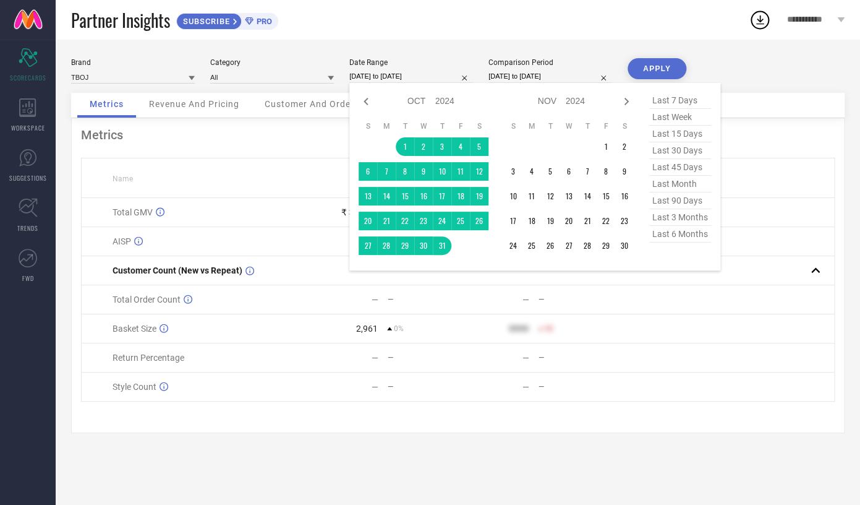
click at [435, 92] on select "2014 2015 2016 2017 2018 2019 2020 2021 2022 2023 2024 2025 2026 2027 2028 2029…" at bounding box center [445, 101] width 20 height 18
select select "9"
select select "2025"
select select "10"
select select "2025"
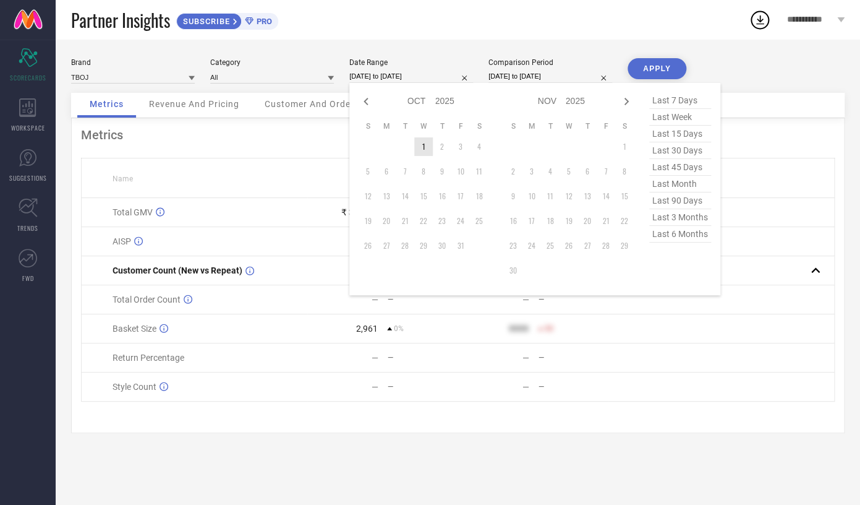
click at [425, 151] on td "1" at bounding box center [423, 146] width 19 height 19
type input "After 01-10-2025"
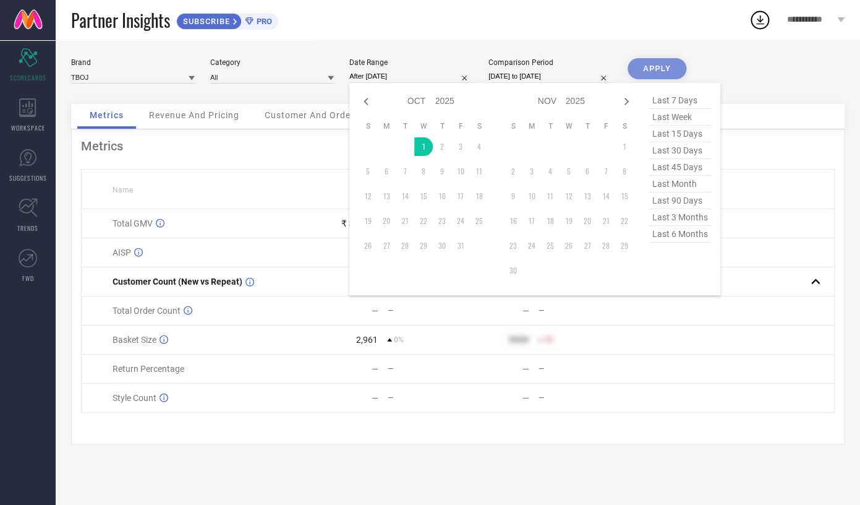
click at [654, 63] on div "APPLY" at bounding box center [657, 81] width 59 height 46
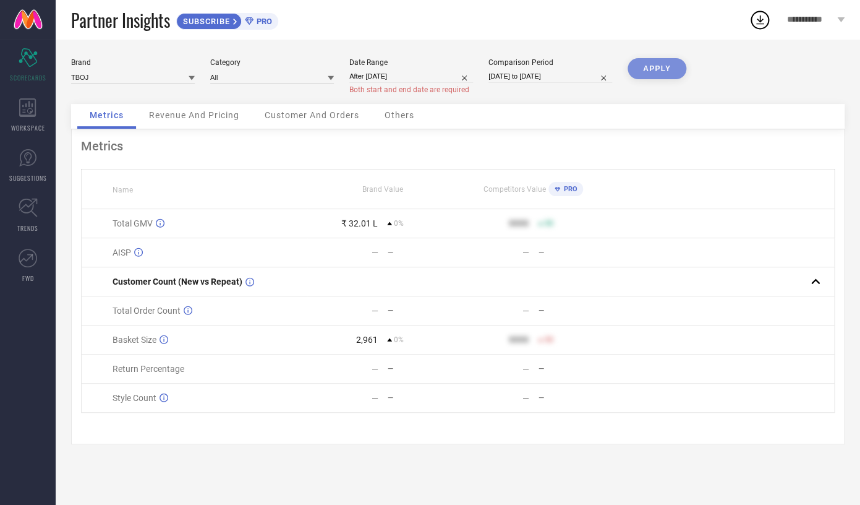
click at [656, 68] on div "APPLY" at bounding box center [657, 81] width 59 height 46
click at [159, 114] on span "Revenue And Pricing" at bounding box center [194, 115] width 90 height 10
